Goal: Navigation & Orientation: Find specific page/section

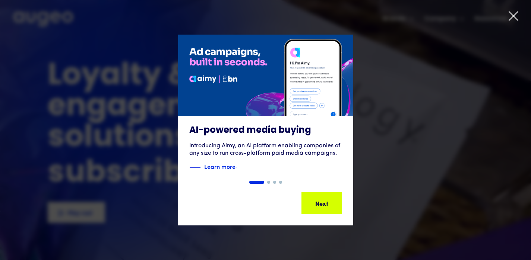
click at [408, 144] on div "1 of 4" at bounding box center [265, 130] width 531 height 191
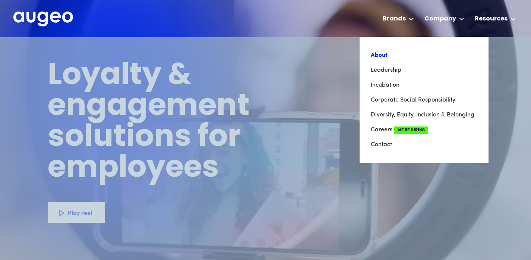
click at [380, 57] on link "About" at bounding box center [423, 55] width 106 height 15
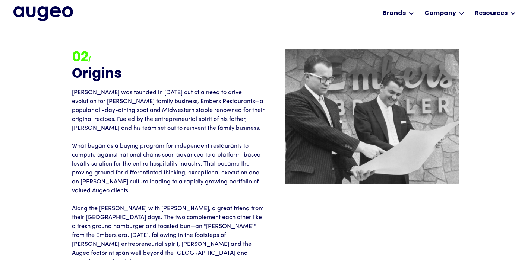
scroll to position [791, 0]
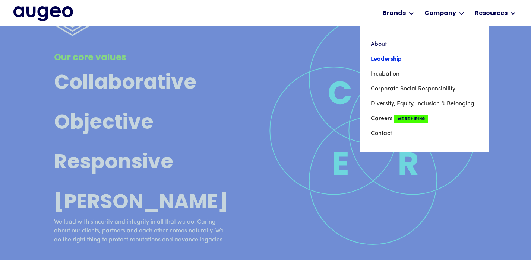
click at [380, 59] on link "Leadership" at bounding box center [423, 59] width 106 height 15
